Goal: Information Seeking & Learning: Check status

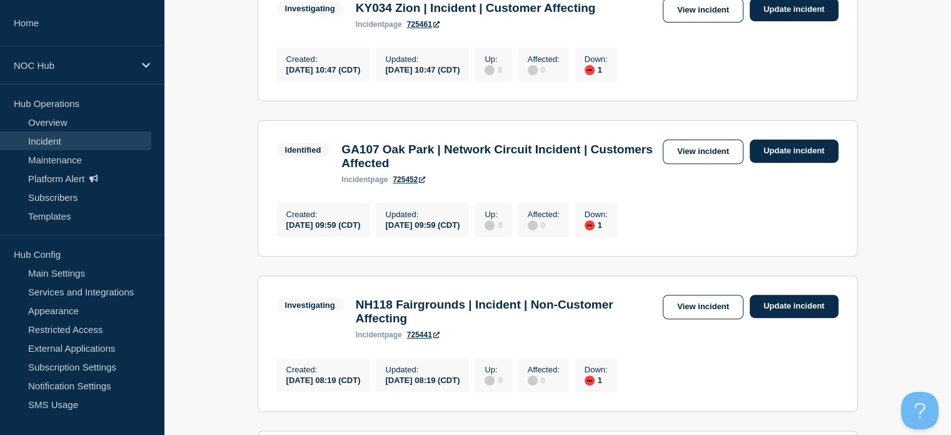
scroll to position [563, 0]
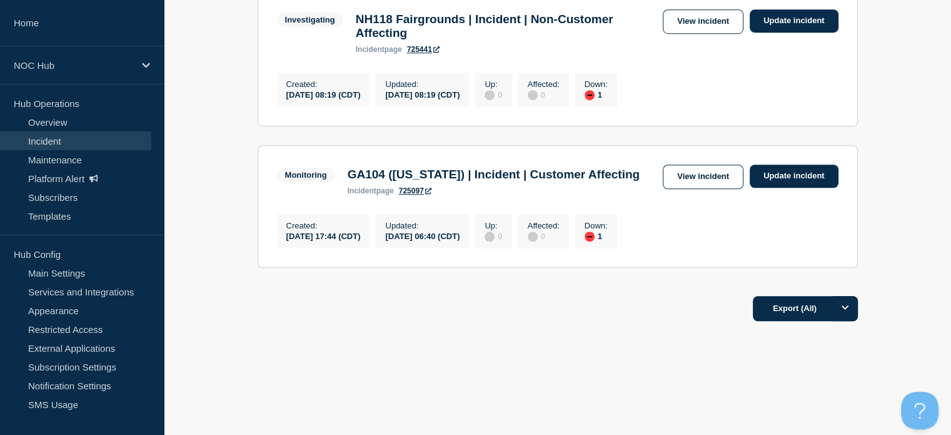
scroll to position [926, 0]
click at [686, 164] on link "View incident" at bounding box center [703, 176] width 81 height 24
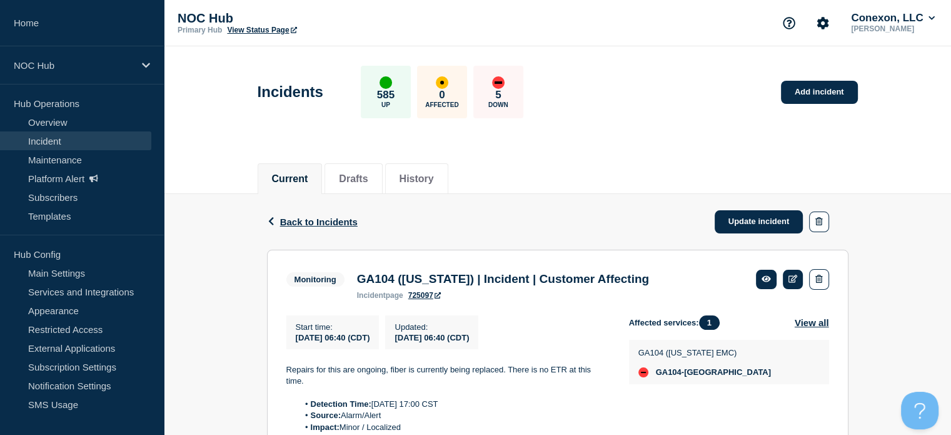
scroll to position [63, 0]
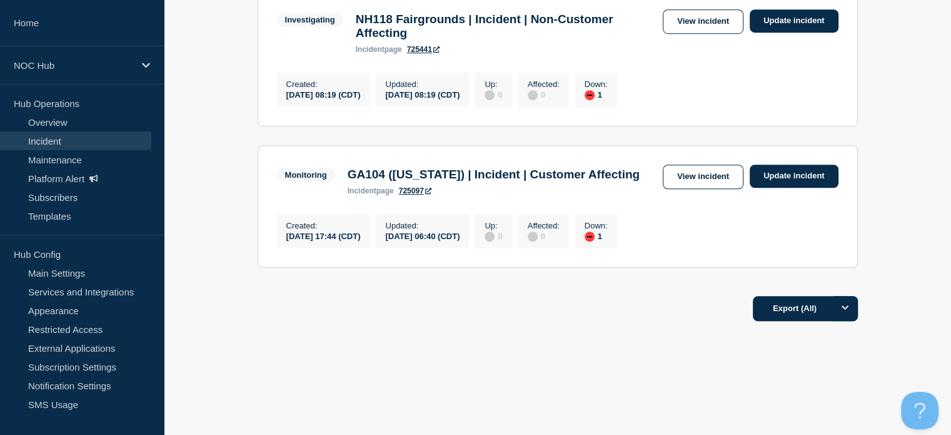
scroll to position [738, 0]
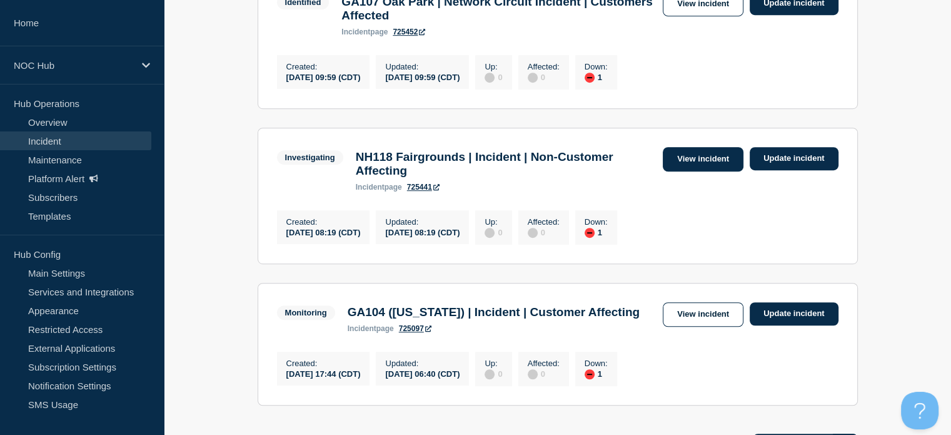
click at [690, 171] on link "View incident" at bounding box center [703, 159] width 81 height 24
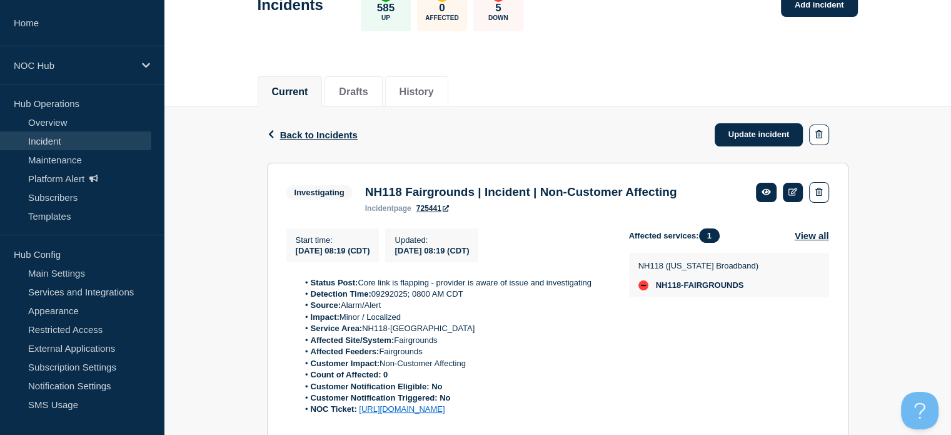
scroll to position [39, 0]
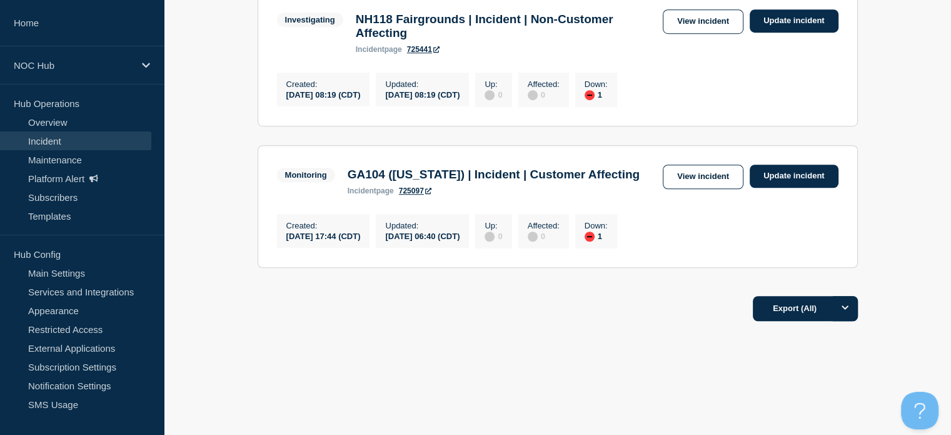
scroll to position [926, 0]
click at [665, 164] on link "View incident" at bounding box center [703, 176] width 81 height 24
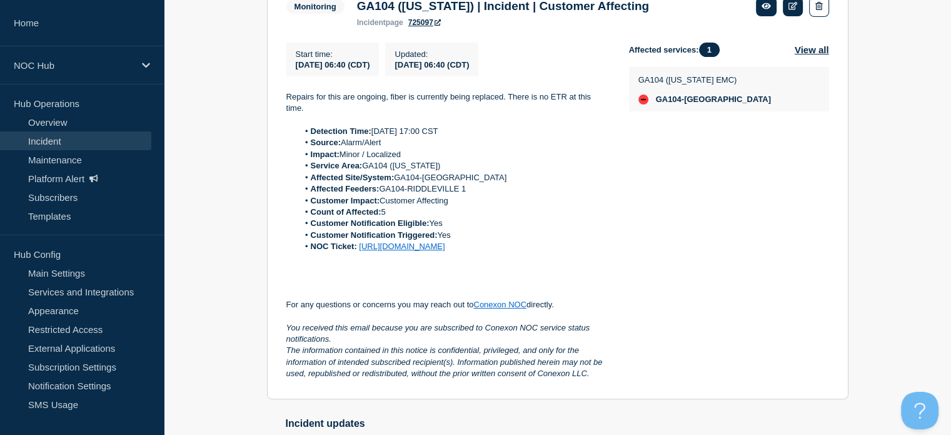
scroll to position [313, 0]
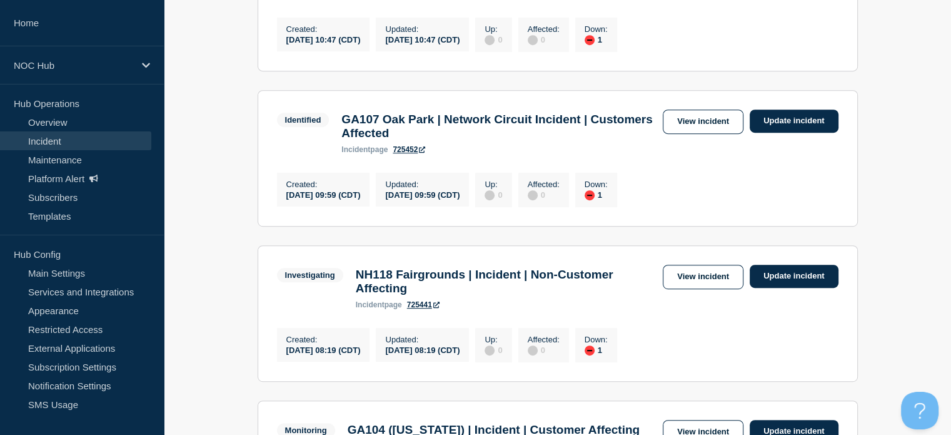
scroll to position [613, 0]
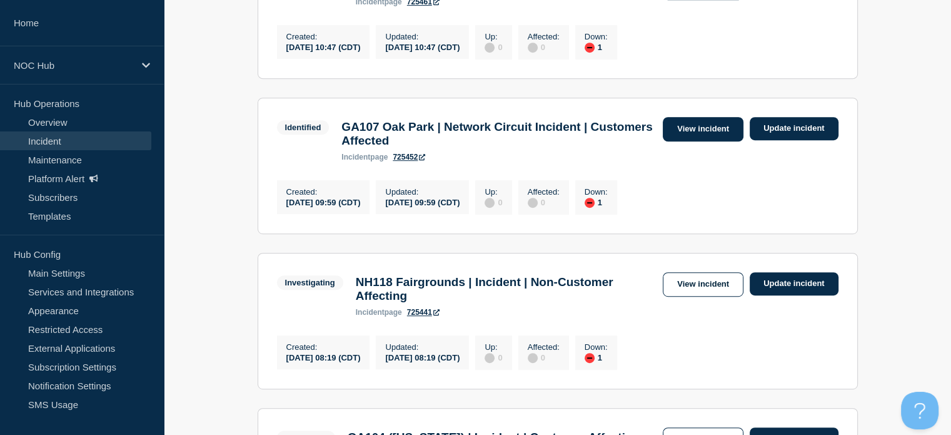
click at [696, 141] on link "View incident" at bounding box center [703, 129] width 81 height 24
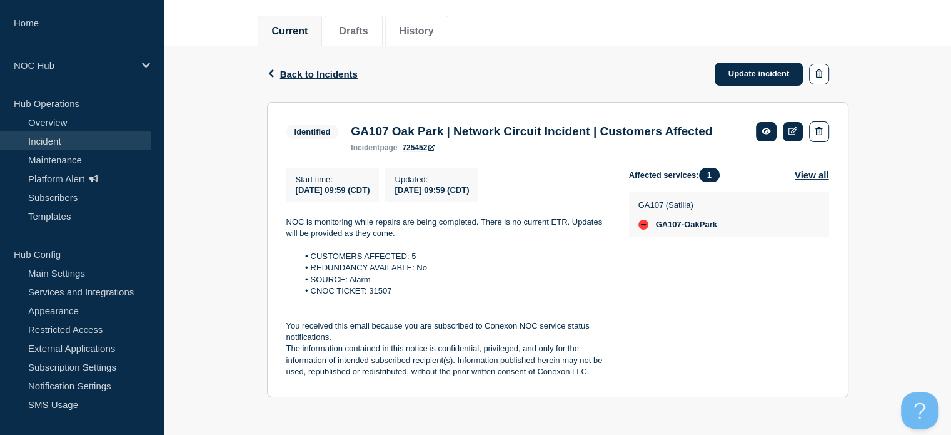
scroll to position [168, 0]
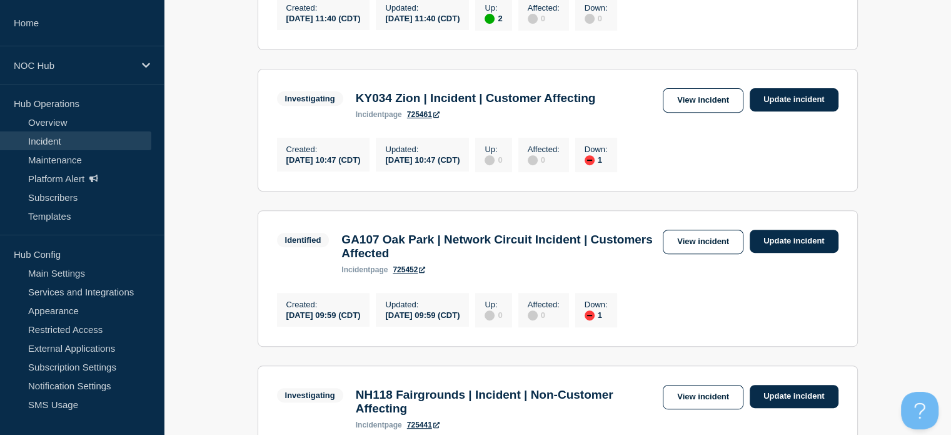
scroll to position [500, 0]
click at [704, 113] on link "View incident" at bounding box center [703, 100] width 81 height 24
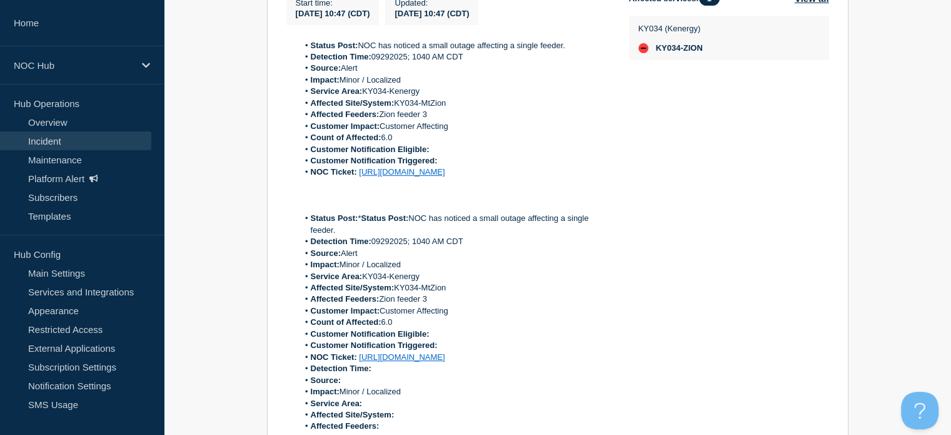
scroll to position [351, 0]
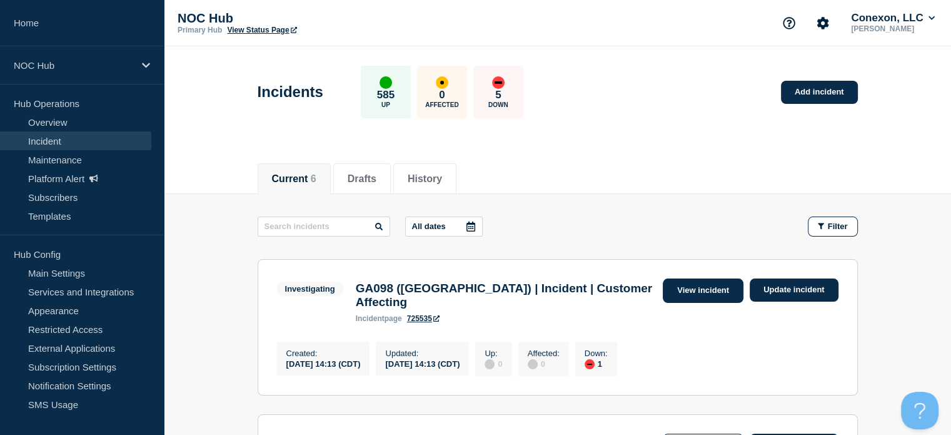
click at [714, 288] on link "View incident" at bounding box center [703, 290] width 81 height 24
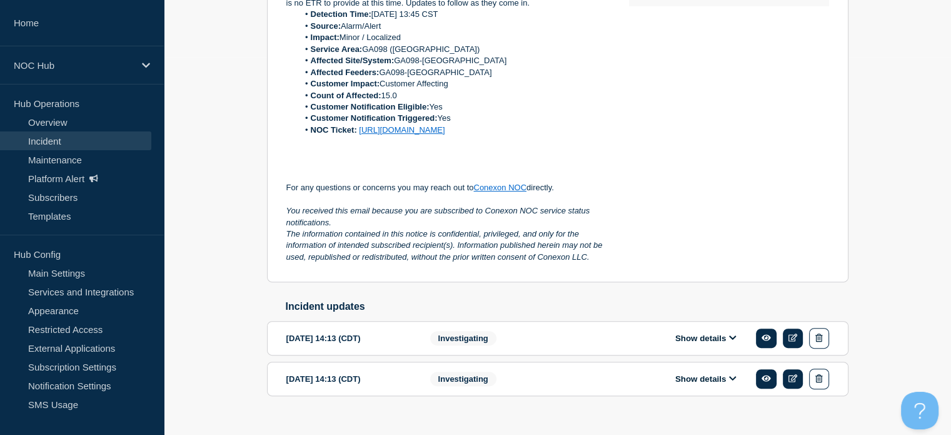
scroll to position [415, 0]
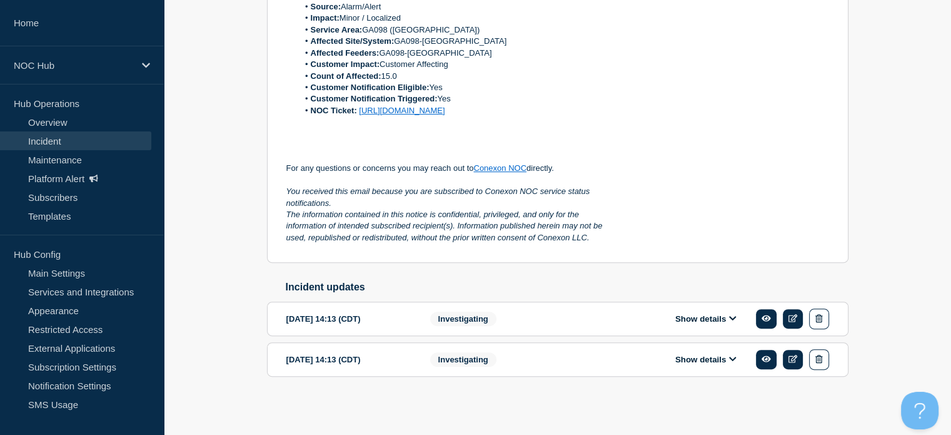
click at [700, 357] on button "Show details" at bounding box center [706, 359] width 69 height 11
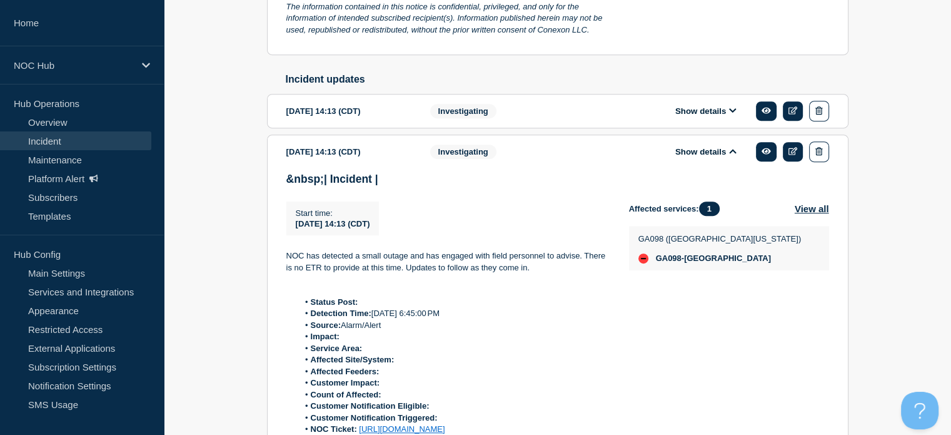
scroll to position [525, 0]
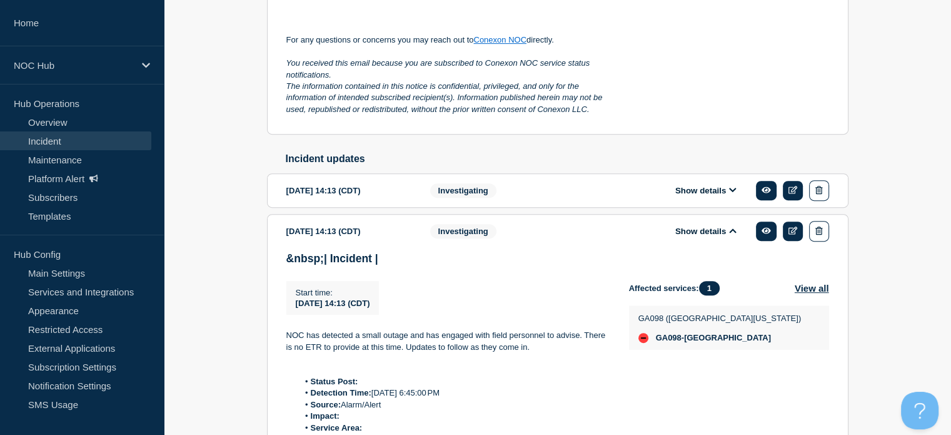
click at [680, 196] on button "Show details" at bounding box center [706, 190] width 69 height 11
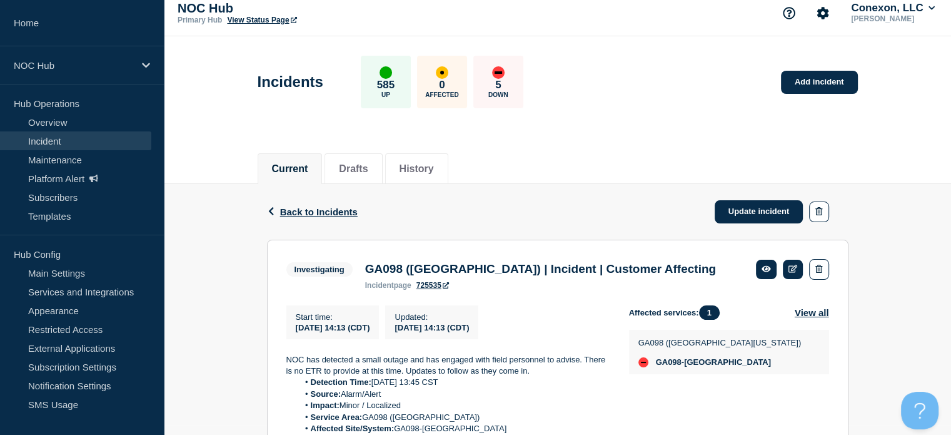
scroll to position [0, 0]
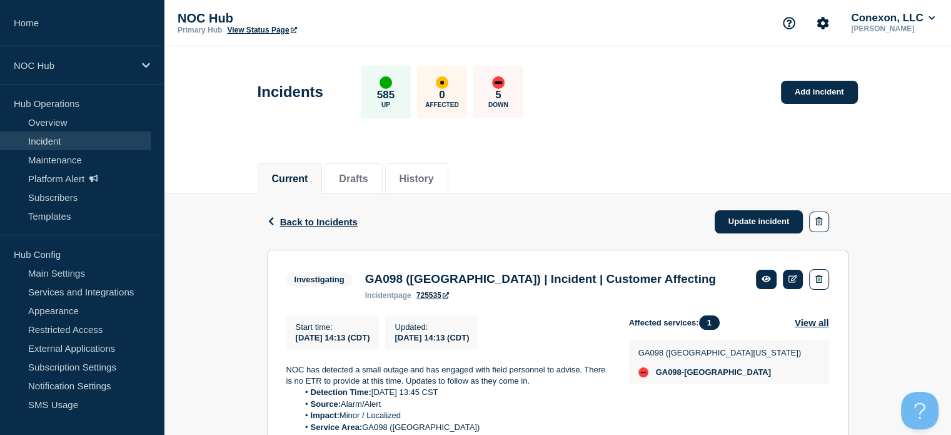
drag, startPoint x: 577, startPoint y: 248, endPoint x: 572, endPoint y: 238, distance: 11.2
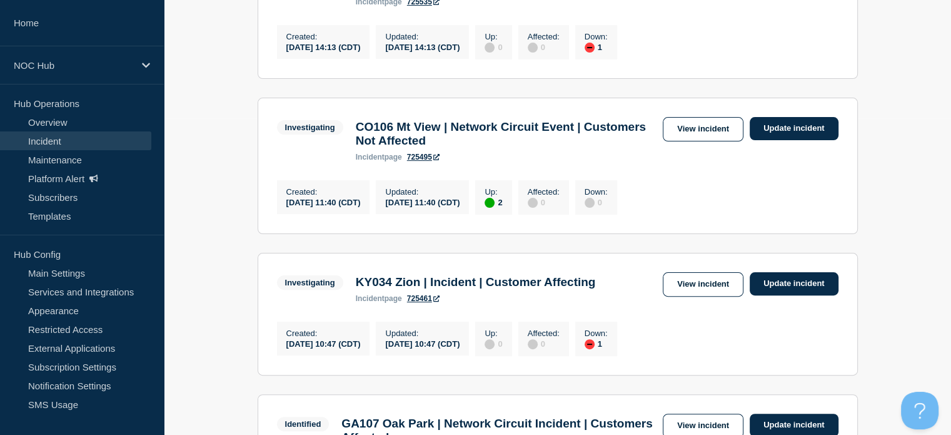
scroll to position [300, 0]
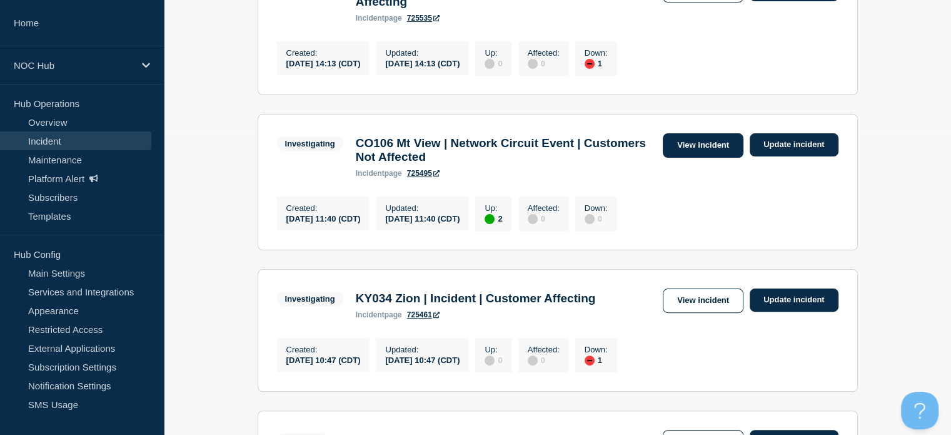
click at [711, 153] on link "View incident" at bounding box center [703, 145] width 81 height 24
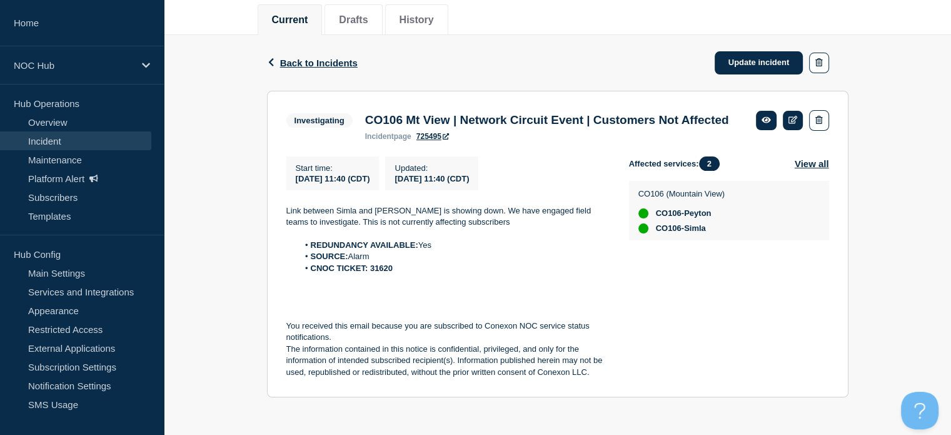
scroll to position [180, 0]
click at [381, 272] on strong "CNOC TICKET: 31620" at bounding box center [352, 267] width 82 height 9
copy strong "31620"
click at [488, 274] on p at bounding box center [447, 279] width 323 height 11
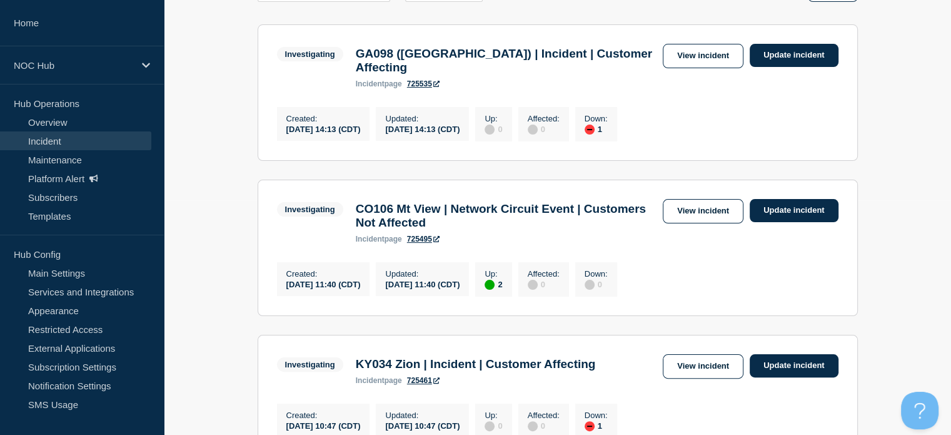
scroll to position [188, 0]
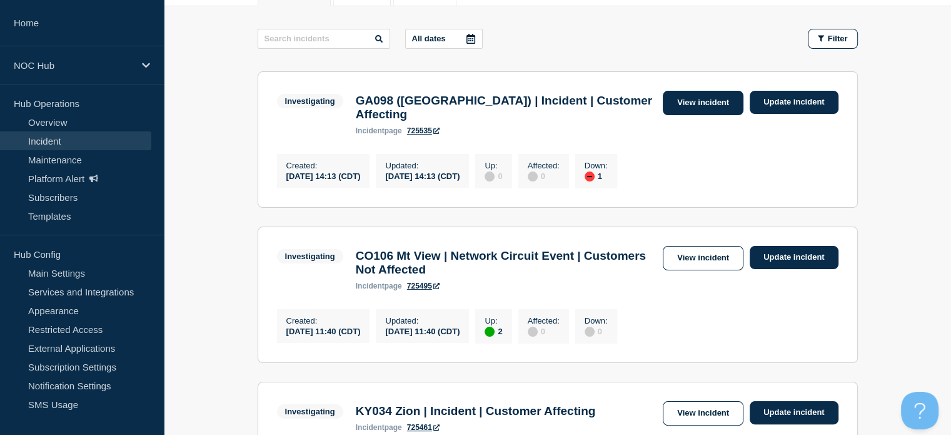
click at [693, 104] on link "View incident" at bounding box center [703, 103] width 81 height 24
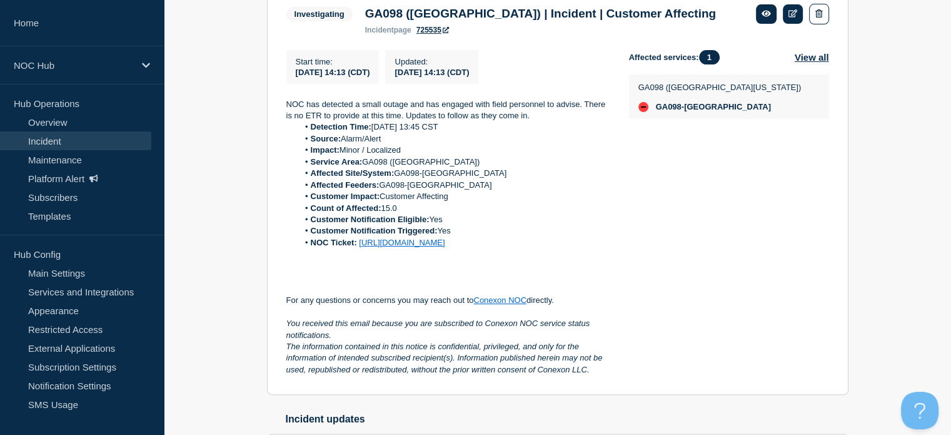
scroll to position [415, 0]
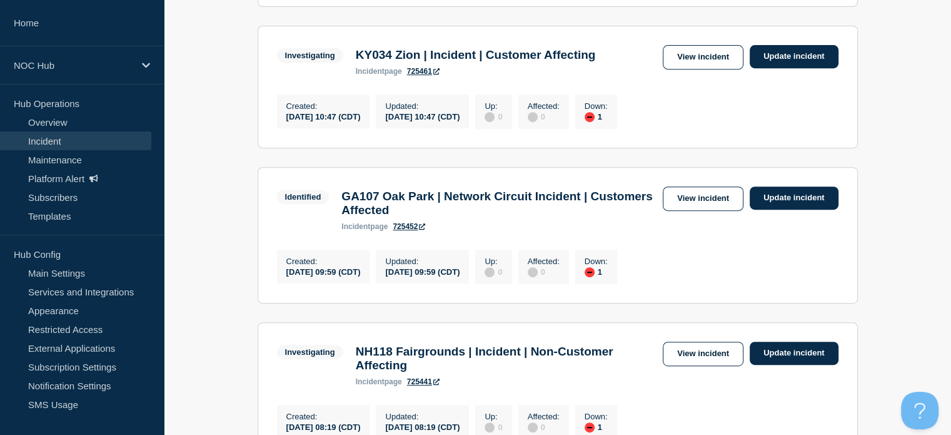
scroll to position [563, 0]
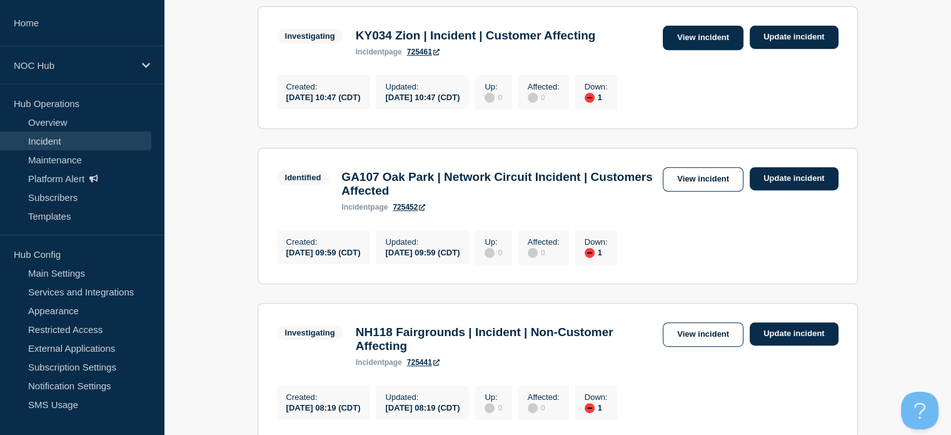
click at [714, 49] on link "View incident" at bounding box center [703, 38] width 81 height 24
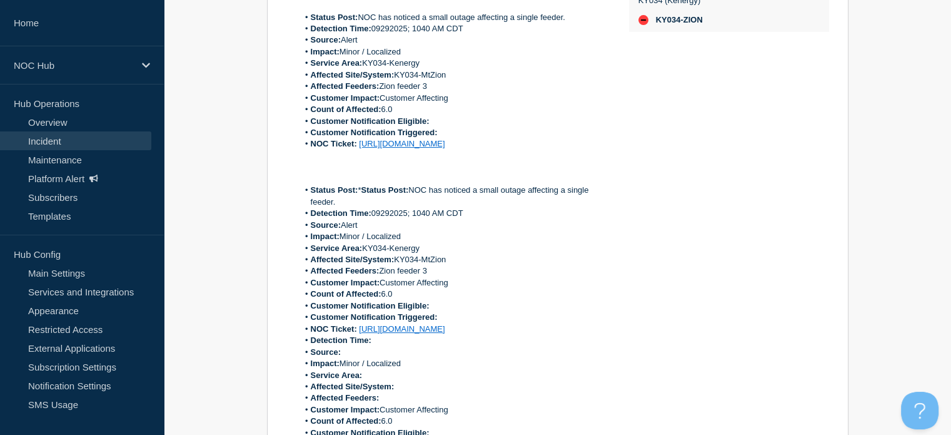
scroll to position [438, 0]
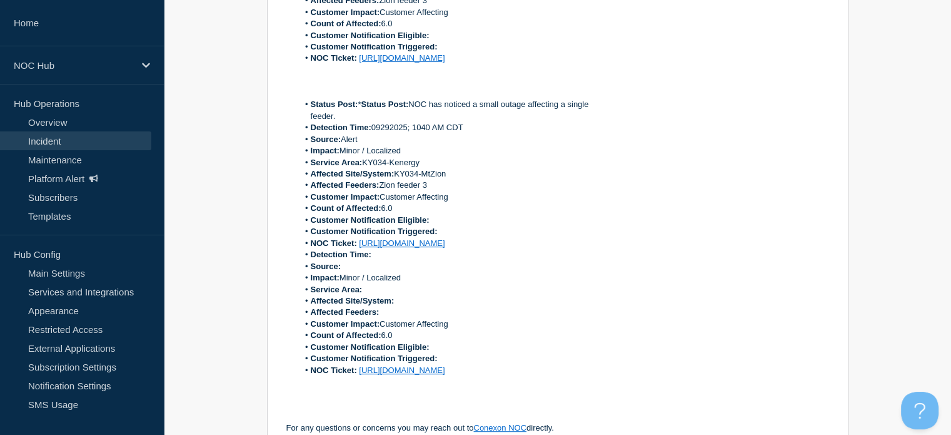
click at [445, 63] on link "https://noc.support.conexon.us/servicedesk/customer/portal/4/CNOC-31596" at bounding box center [402, 57] width 86 height 9
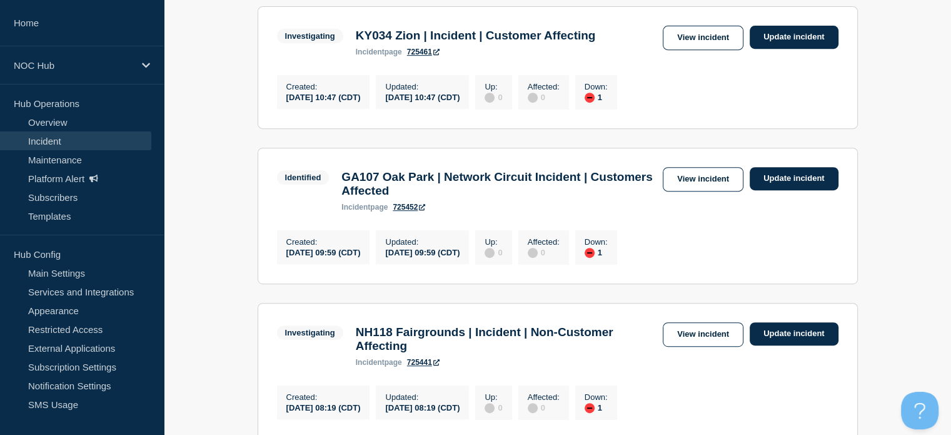
scroll to position [625, 0]
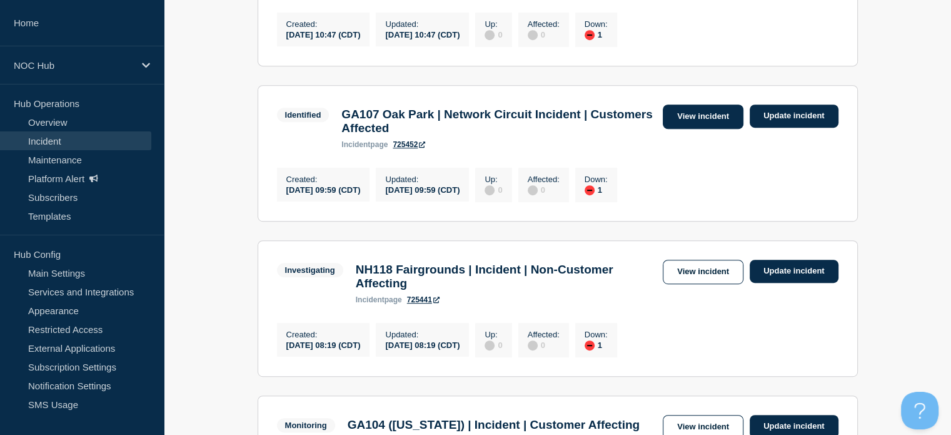
click at [693, 129] on link "View incident" at bounding box center [703, 116] width 81 height 24
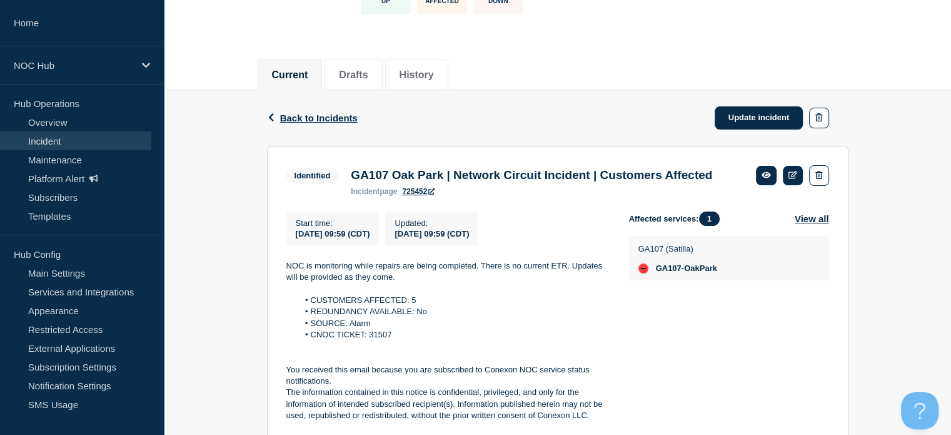
scroll to position [168, 0]
